Goal: Communication & Community: Answer question/provide support

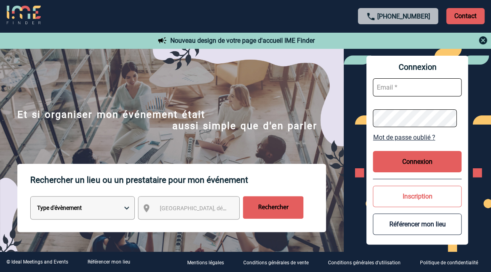
click at [386, 86] on input "text" at bounding box center [417, 87] width 89 height 18
type input "geoffroy.boudon@sanofi.com"
click at [423, 169] on button "Connexion" at bounding box center [417, 161] width 89 height 21
click at [421, 167] on button "Connexion" at bounding box center [417, 161] width 89 height 21
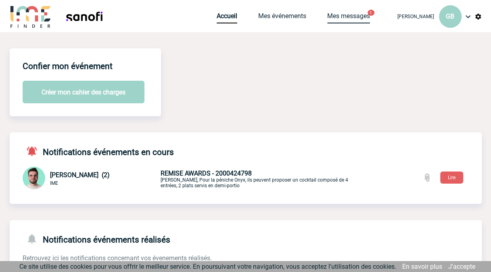
click at [340, 20] on link "Mes messages" at bounding box center [348, 17] width 43 height 11
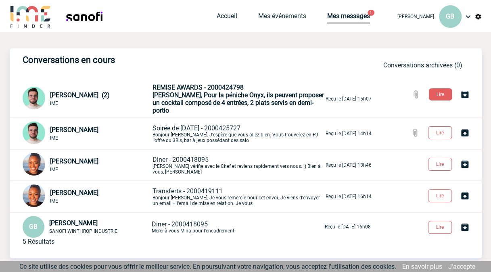
click at [193, 92] on span "Geoffroy, Pour la péniche Onyx, ils peuvent proposer un cocktail composé de 4 e…" at bounding box center [237, 102] width 171 height 23
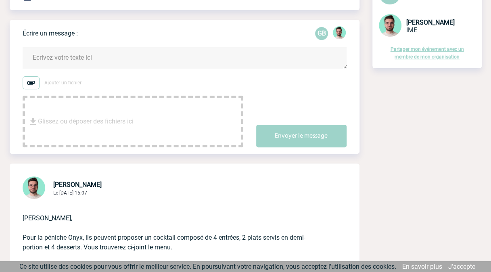
scroll to position [88, 0]
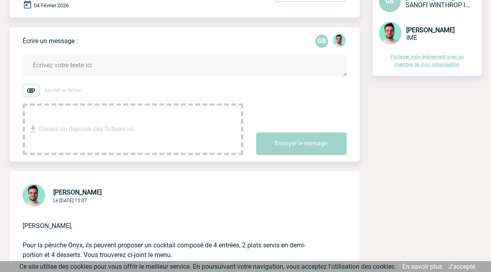
click at [111, 69] on textarea at bounding box center [185, 65] width 324 height 21
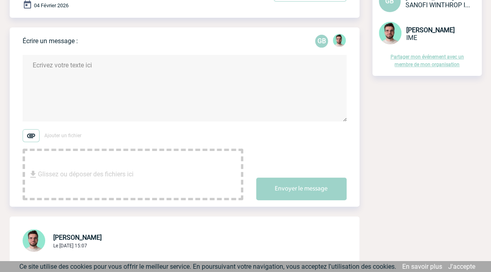
scroll to position [0, 0]
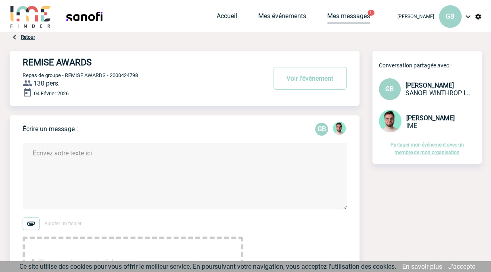
click at [333, 19] on link "Mes messages" at bounding box center [348, 17] width 43 height 11
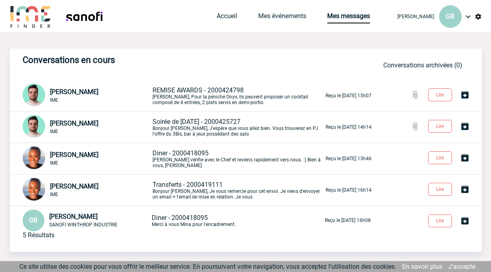
click at [182, 127] on p "Soirée de [DATE] - 2000425727 Bonjour [PERSON_NAME], J'espère que vous allez bi…" at bounding box center [237, 127] width 171 height 19
click at [212, 96] on p "REMISE AWARDS - 2000424798 [PERSON_NAME], Pour la péniche Onyx, ils peuvent pro…" at bounding box center [237, 95] width 171 height 19
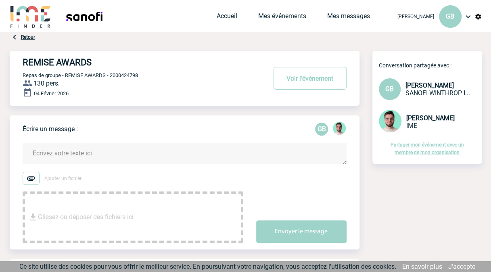
click at [130, 145] on textarea at bounding box center [185, 153] width 324 height 21
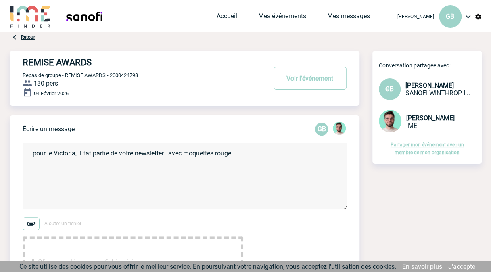
click at [216, 152] on textarea "pour le Victoria, il fat partie de votre newsletter...avec moquettes rouge" at bounding box center [185, 176] width 324 height 67
click at [258, 153] on textarea "pour le Victoria, il fat partie de votre newsletter...avec moquette rouge" at bounding box center [185, 176] width 324 height 67
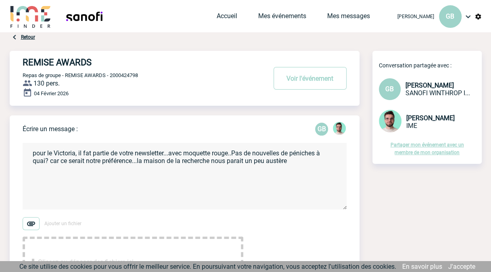
click at [288, 162] on textarea "pour le Victoria, il fat partie de votre newsletter...avec moquette rouge..Pas …" at bounding box center [185, 176] width 324 height 67
click at [75, 169] on textarea "pour le Victoria, il fat partie de votre newsletter...avec moquette rouge..Pas …" at bounding box center [185, 176] width 324 height 67
click at [102, 171] on textarea "pour le Victoria, il fat partie de votre newsletter...avec moquette rouge..Pas …" at bounding box center [185, 176] width 324 height 67
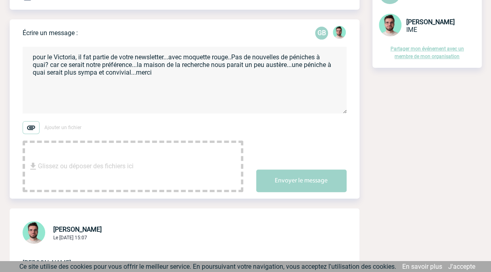
scroll to position [148, 0]
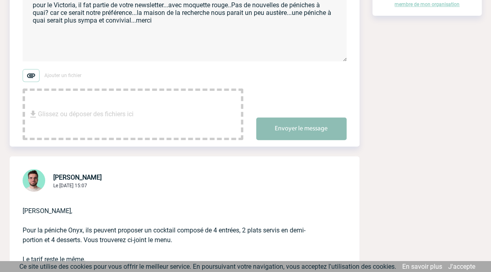
type textarea "pour le Victoria, il fat partie de votre newsletter...avec moquette rouge..Pas …"
click at [328, 125] on button "Envoyer le message" at bounding box center [301, 128] width 90 height 23
